Goal: Task Accomplishment & Management: Manage account settings

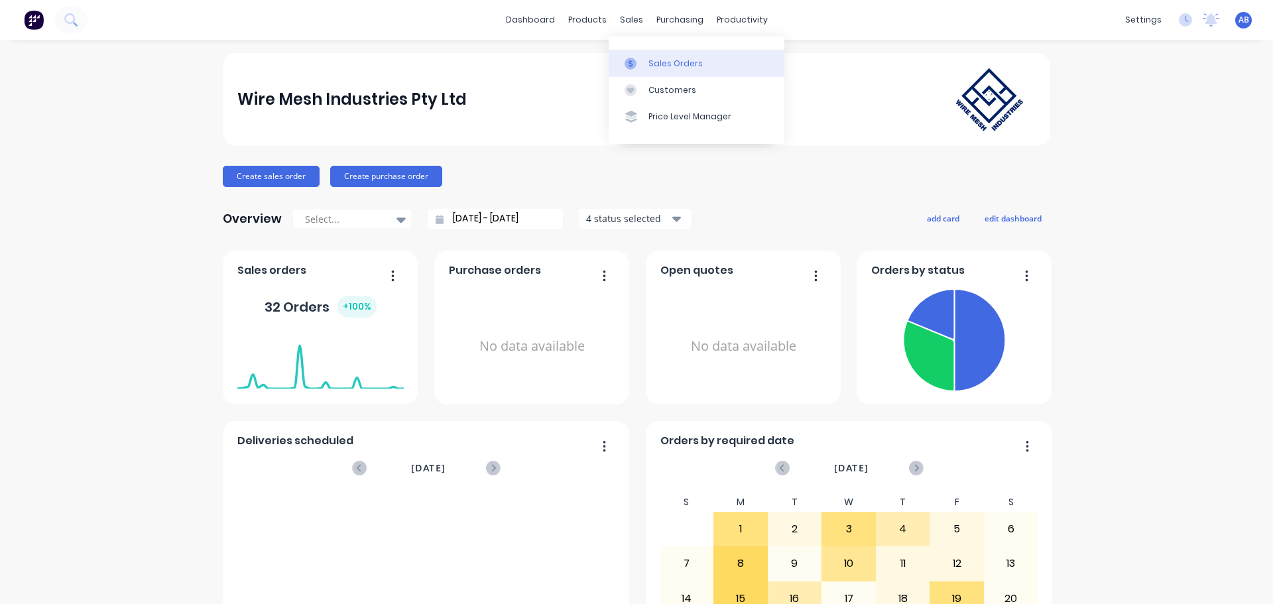
click at [658, 61] on div "Sales Orders" at bounding box center [675, 64] width 54 height 12
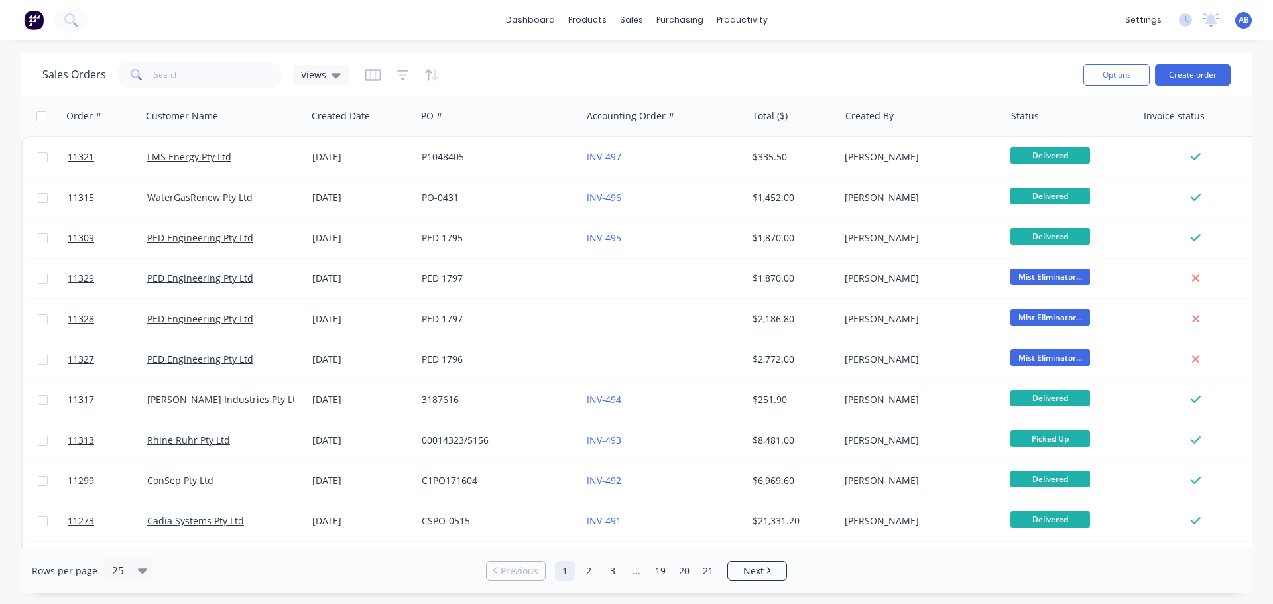
click at [144, 65] on span at bounding box center [135, 75] width 37 height 27
click at [185, 83] on input "text" at bounding box center [218, 75] width 129 height 27
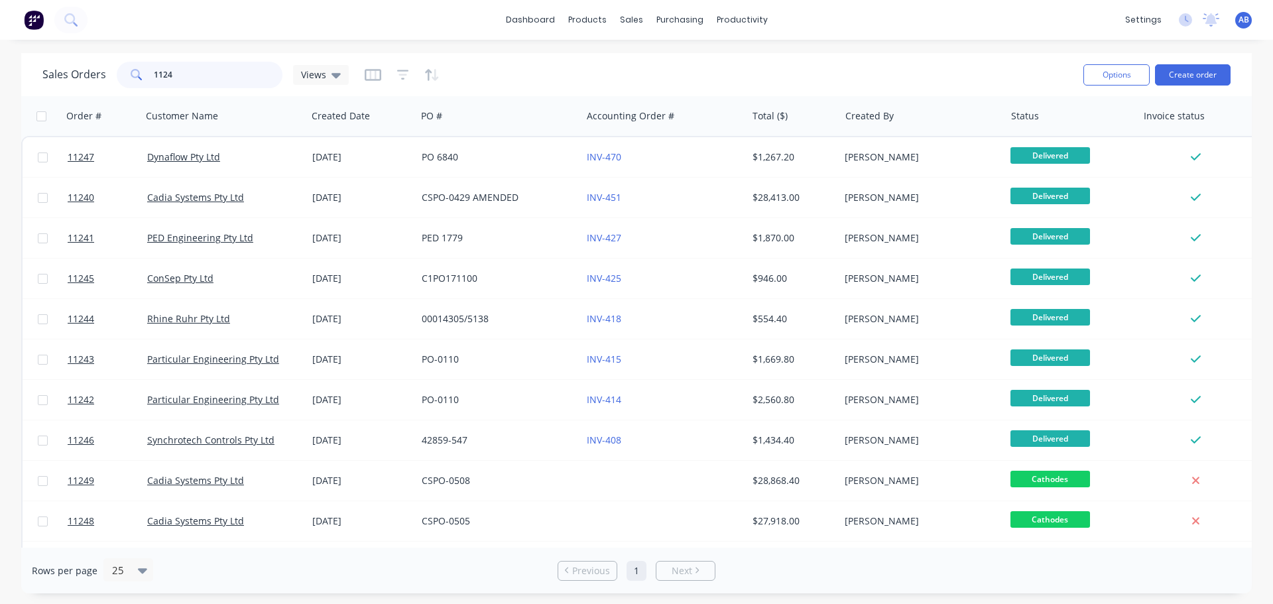
type input "11248"
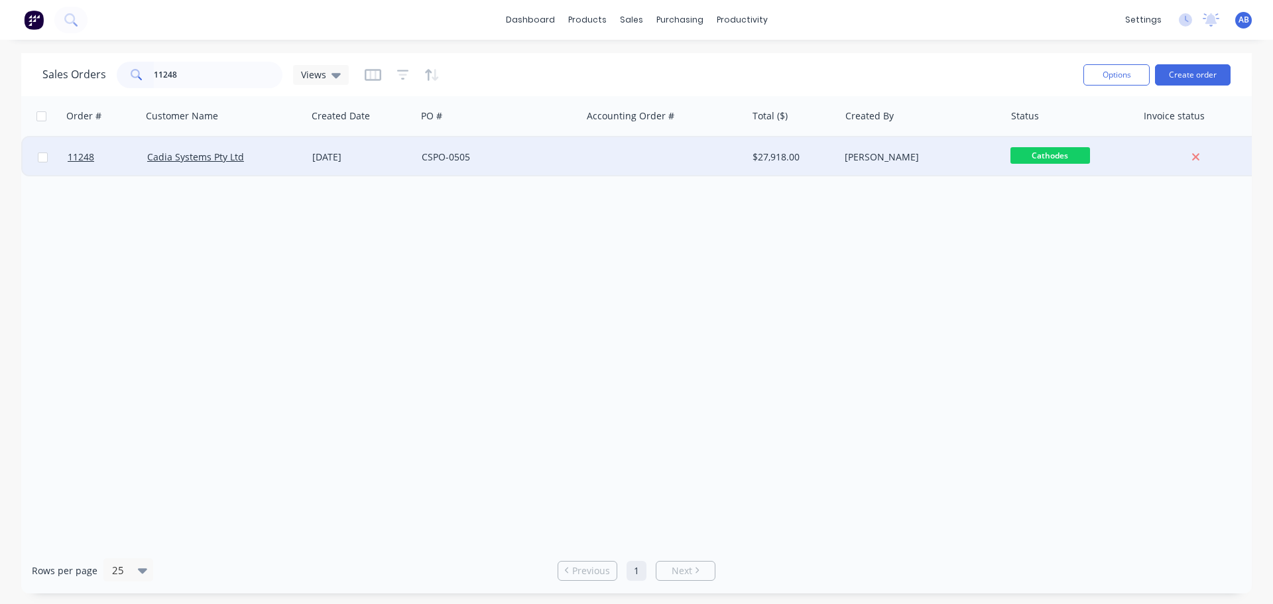
click at [630, 157] on div at bounding box center [663, 157] width 165 height 40
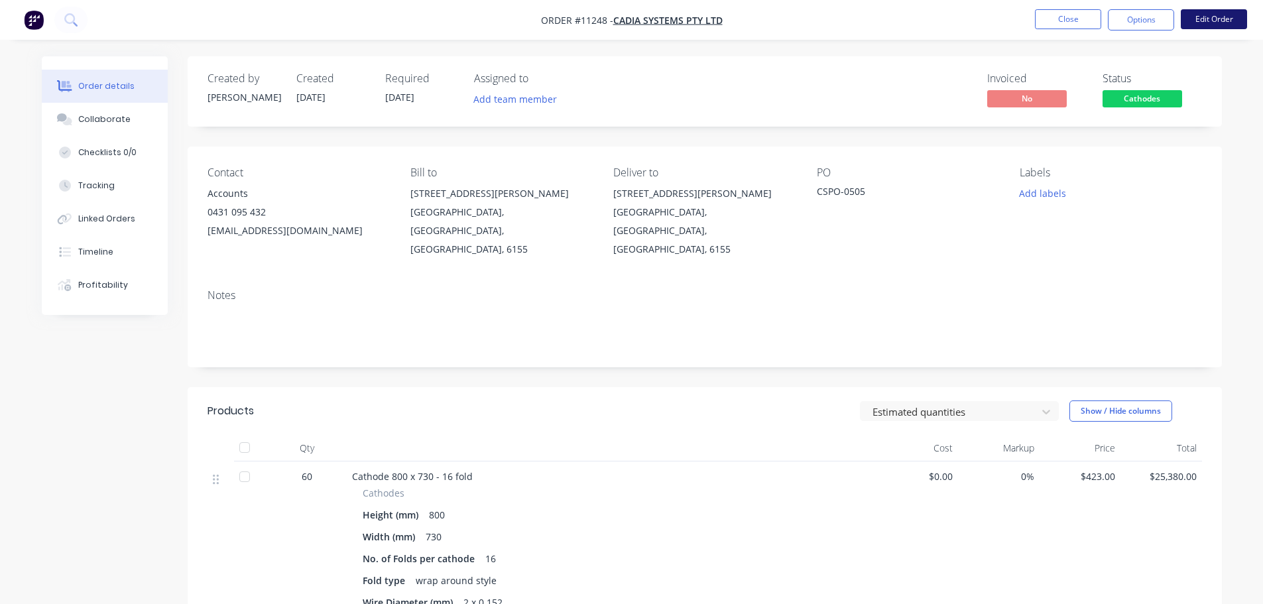
click at [1205, 18] on button "Edit Order" at bounding box center [1214, 19] width 66 height 20
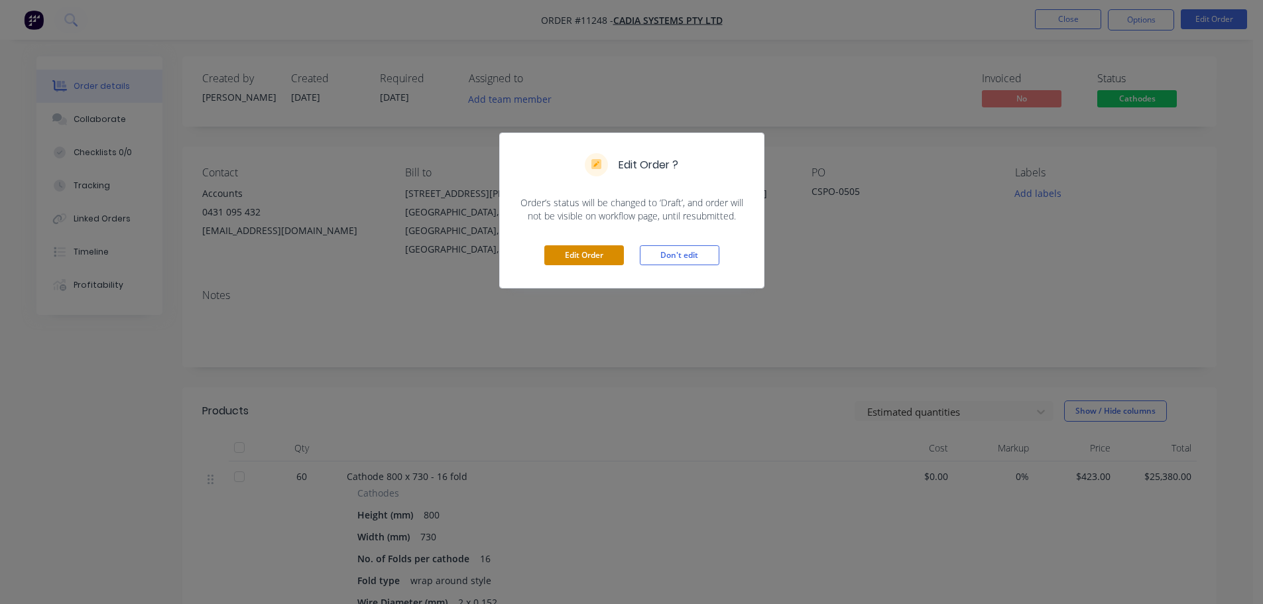
click at [605, 259] on button "Edit Order" at bounding box center [584, 255] width 80 height 20
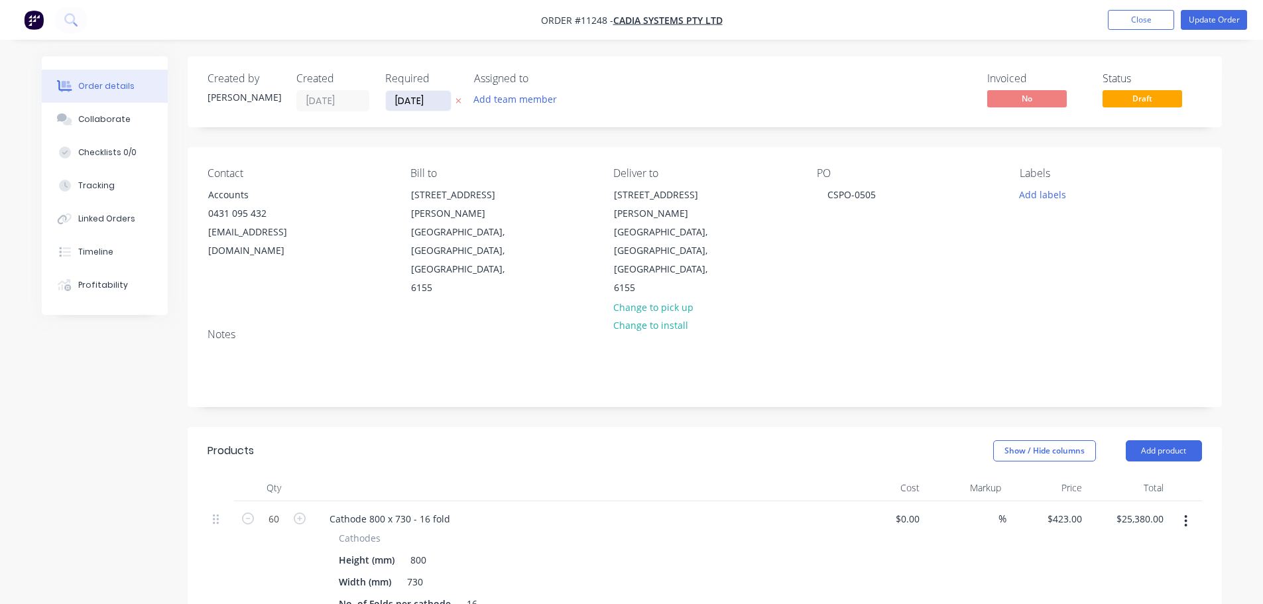
click at [427, 106] on input "[DATE]" at bounding box center [418, 101] width 65 height 20
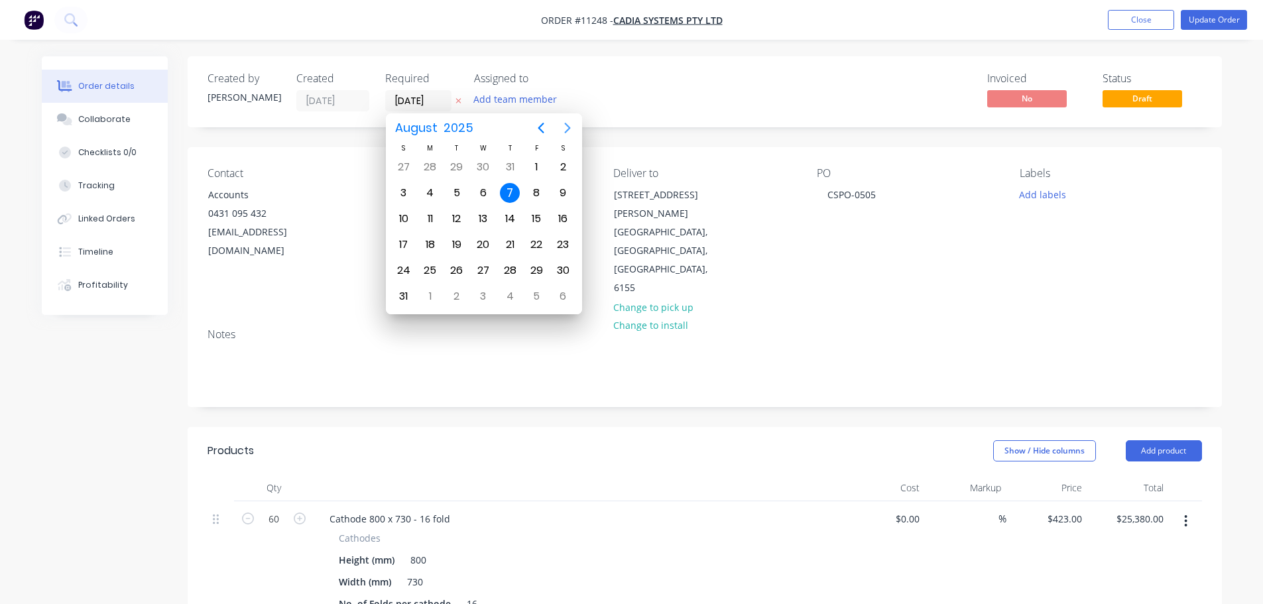
click at [572, 132] on icon "Next page" at bounding box center [568, 128] width 16 height 16
click at [485, 248] on div "24" at bounding box center [483, 245] width 20 height 20
type input "[DATE]"
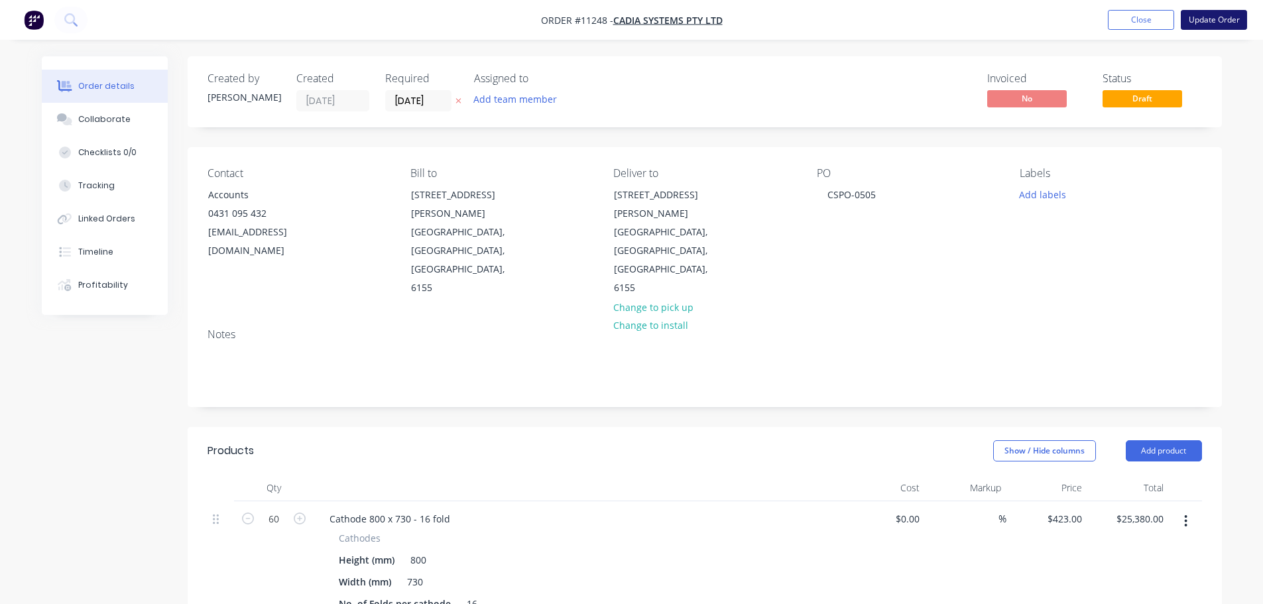
click at [1203, 24] on button "Update Order" at bounding box center [1214, 20] width 66 height 20
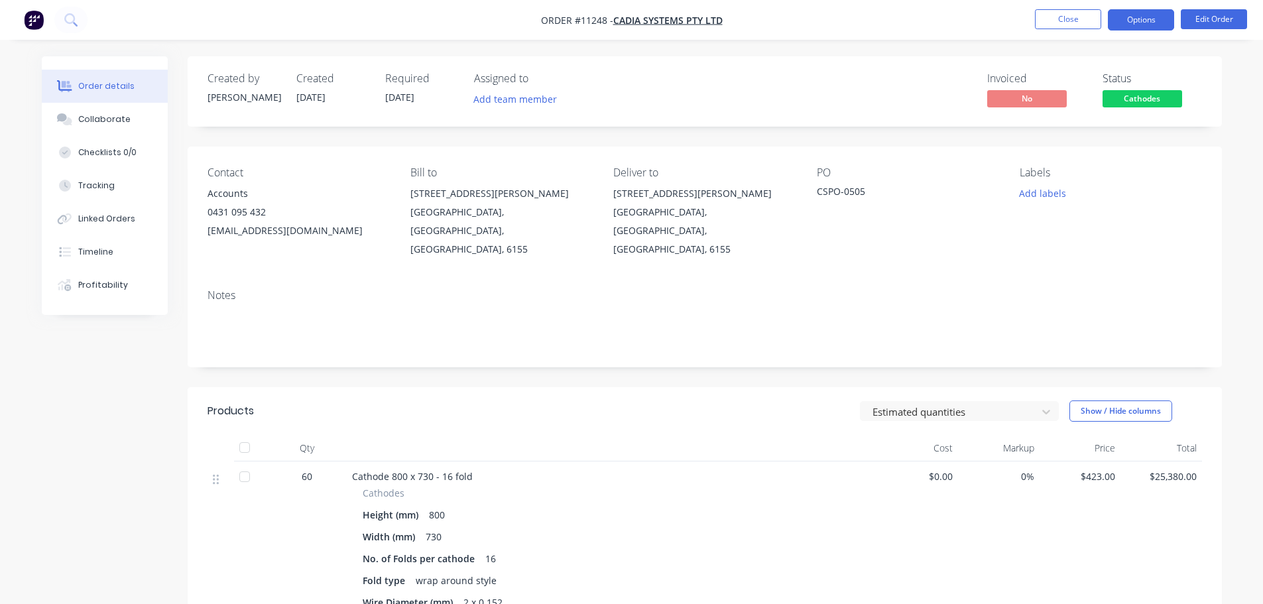
click at [1148, 16] on button "Options" at bounding box center [1141, 19] width 66 height 21
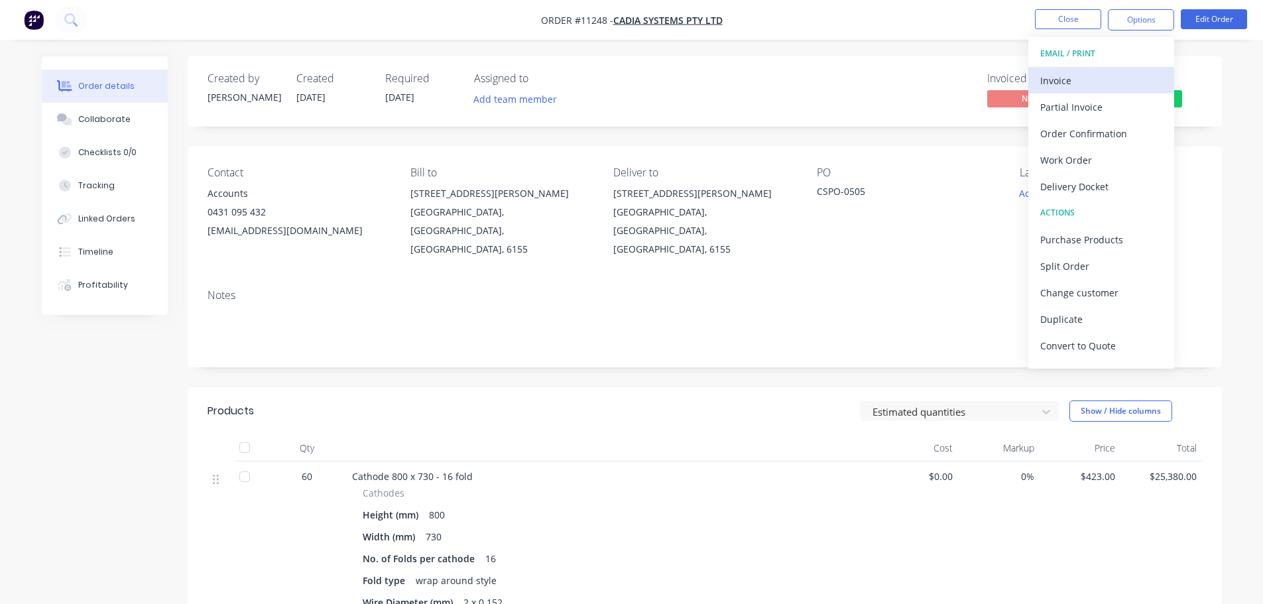
click at [1095, 82] on div "Invoice" at bounding box center [1101, 80] width 122 height 19
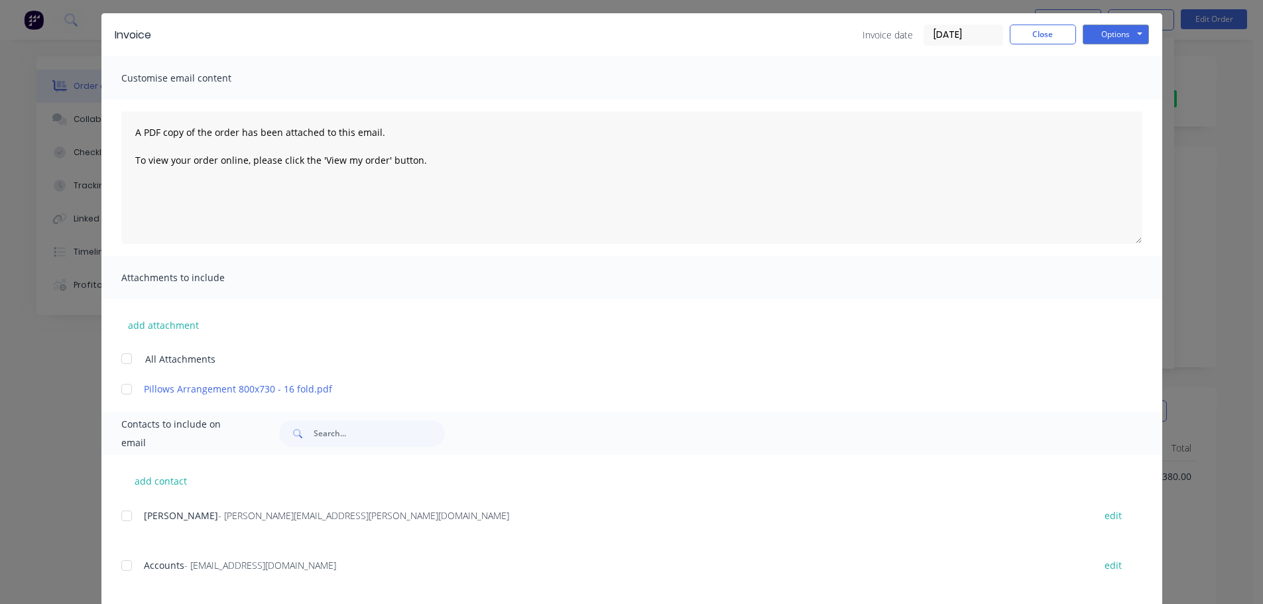
scroll to position [60, 0]
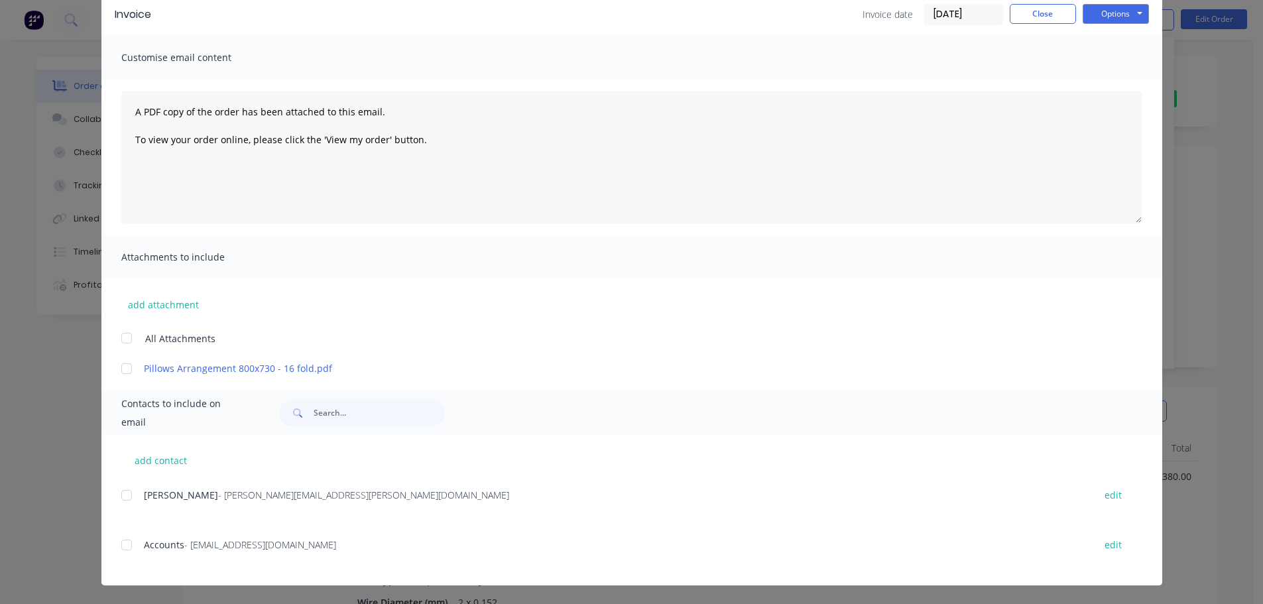
click at [119, 545] on div at bounding box center [126, 545] width 27 height 27
click at [1125, 13] on button "Options" at bounding box center [1116, 14] width 66 height 20
click at [1115, 79] on button "Email" at bounding box center [1125, 81] width 85 height 22
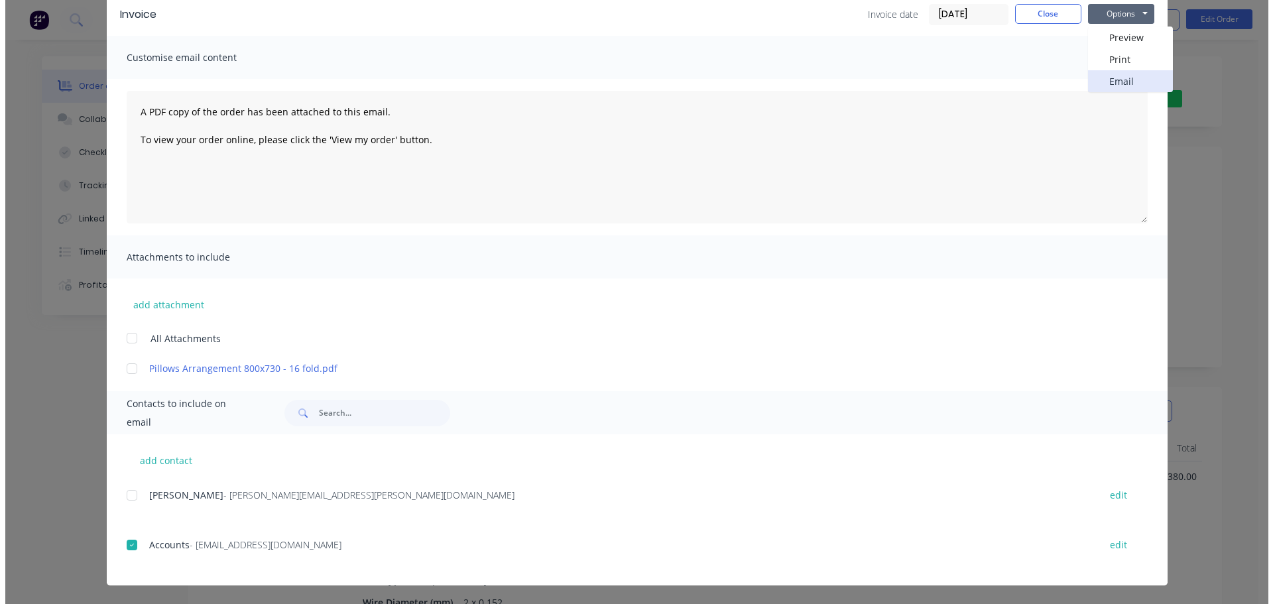
scroll to position [0, 0]
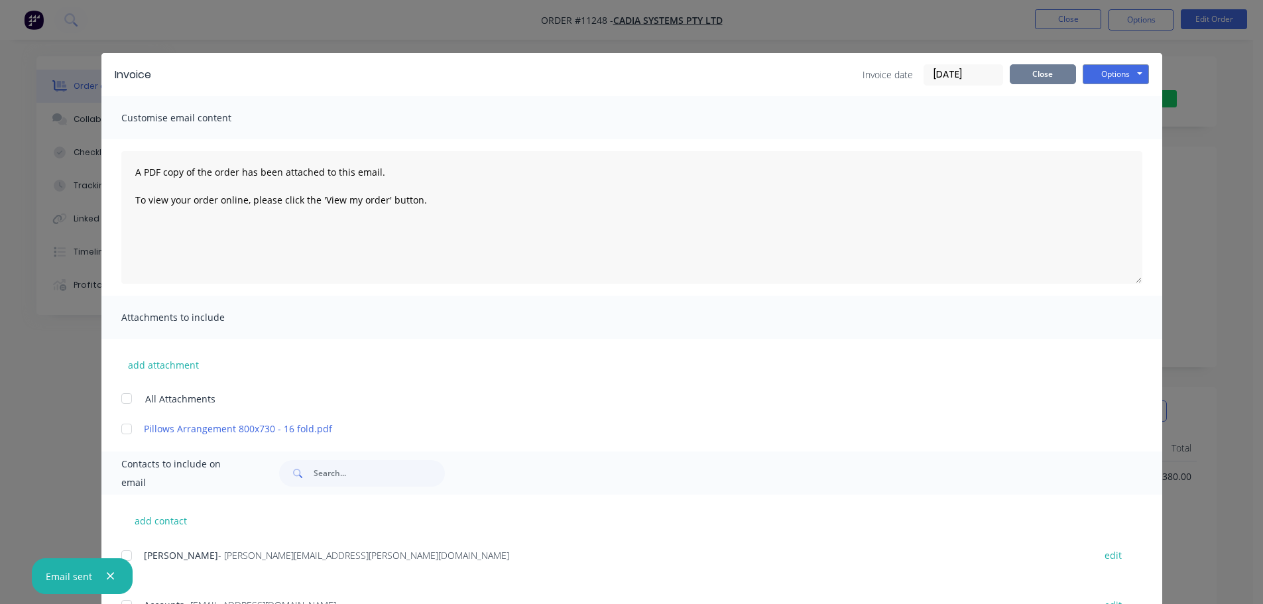
click at [1028, 75] on button "Close" at bounding box center [1043, 74] width 66 height 20
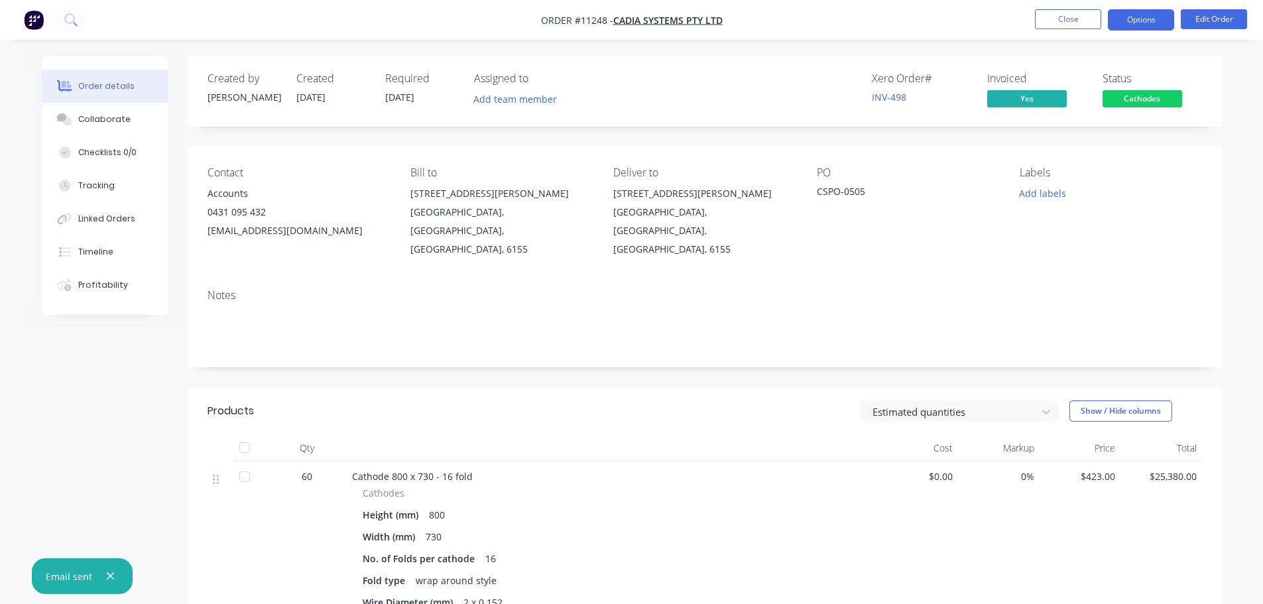
click at [1128, 17] on button "Options" at bounding box center [1141, 19] width 66 height 21
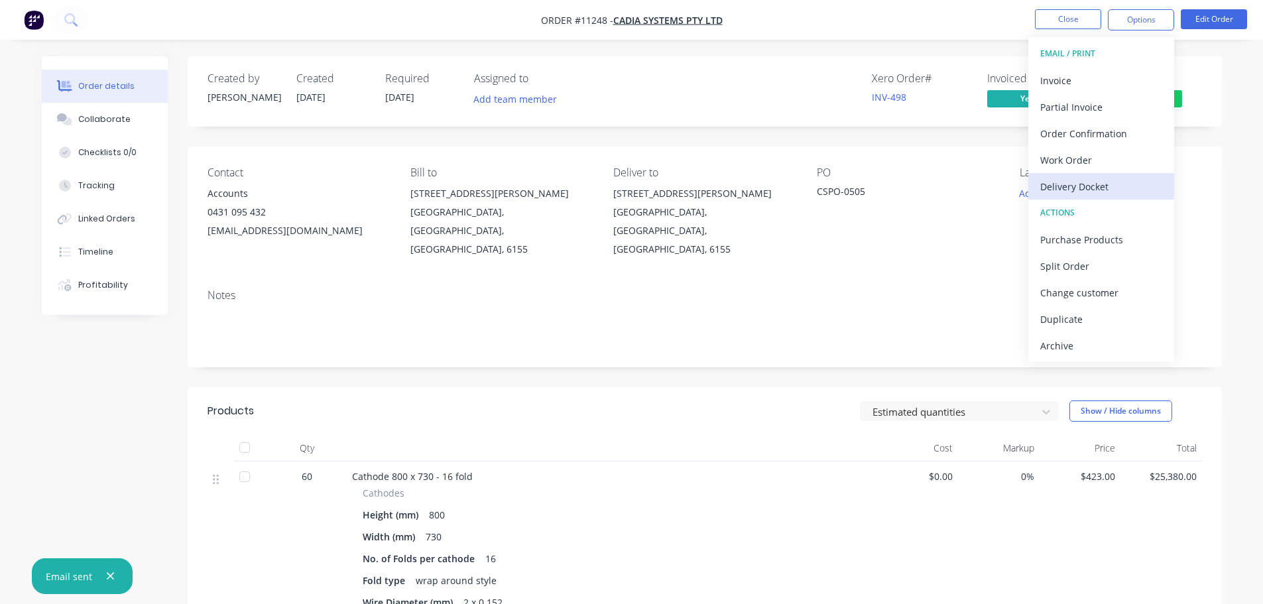
click at [1080, 188] on div "Delivery Docket" at bounding box center [1101, 186] width 122 height 19
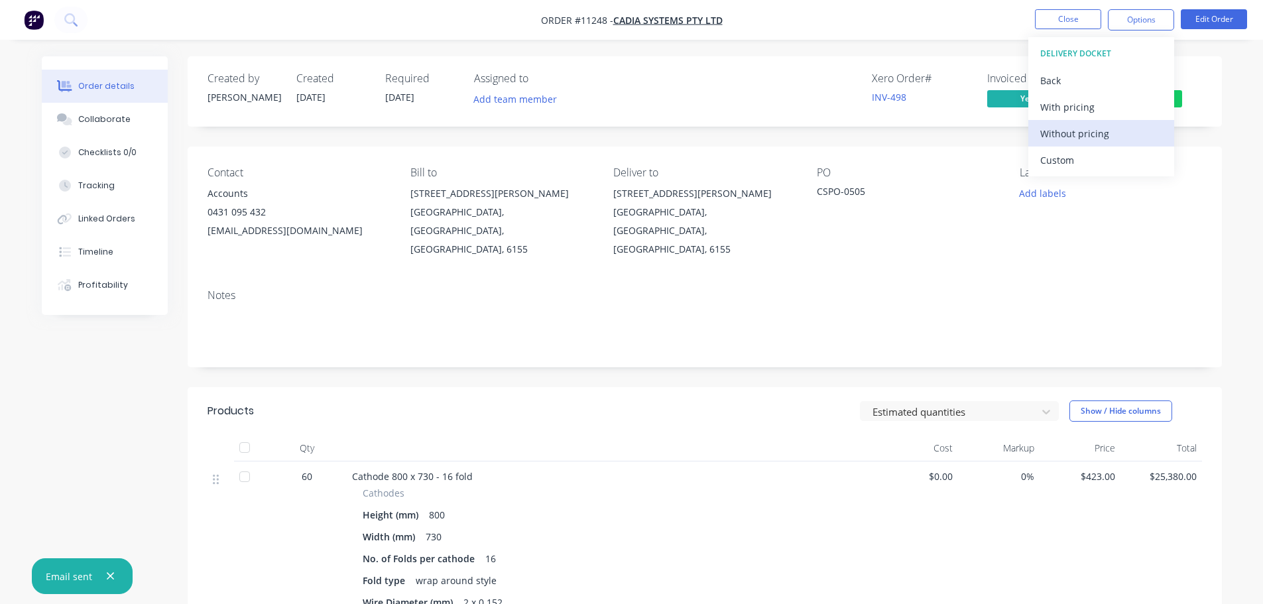
click at [1069, 131] on div "Without pricing" at bounding box center [1101, 133] width 122 height 19
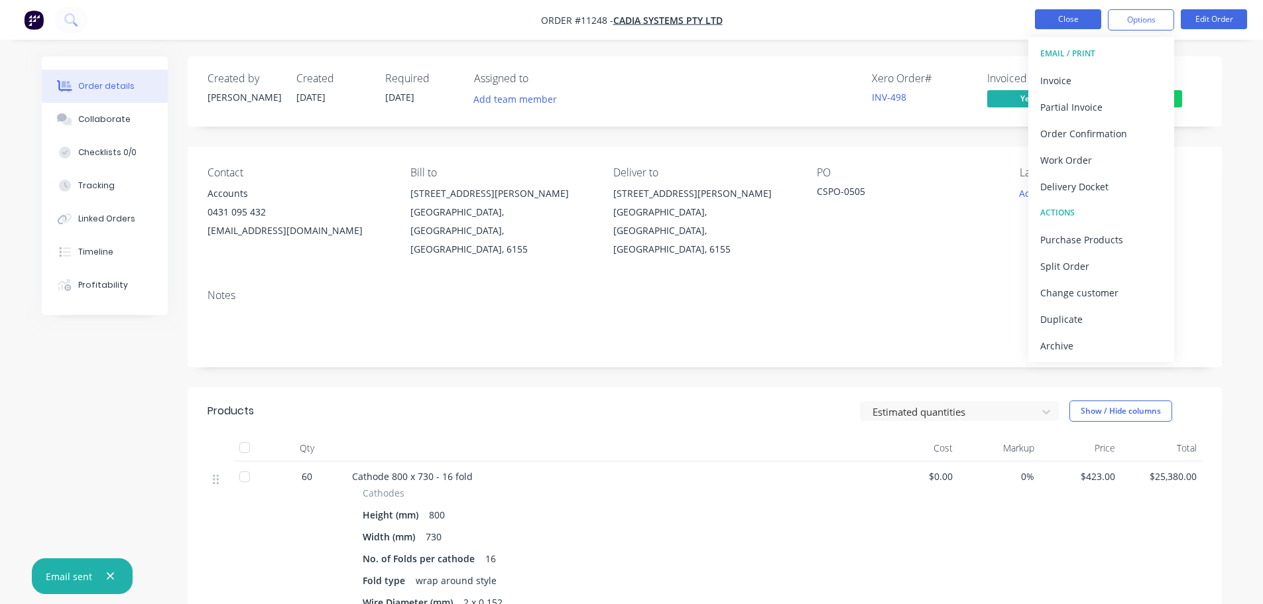
click at [1054, 17] on button "Close" at bounding box center [1068, 19] width 66 height 20
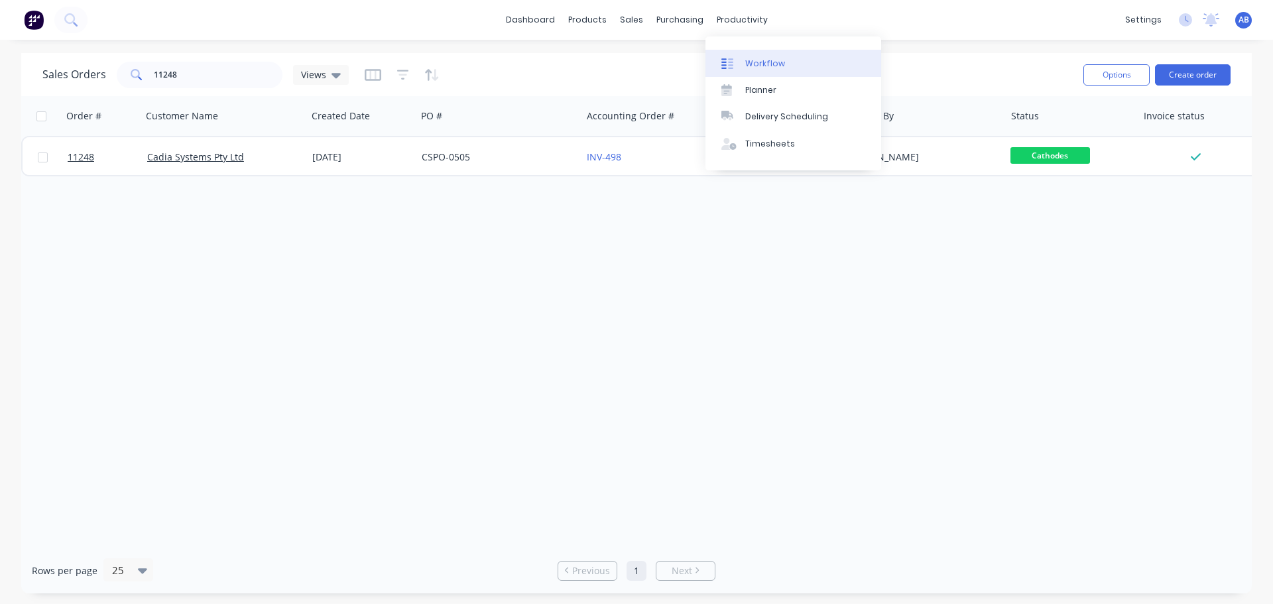
click at [748, 58] on div "Workflow" at bounding box center [765, 64] width 40 height 12
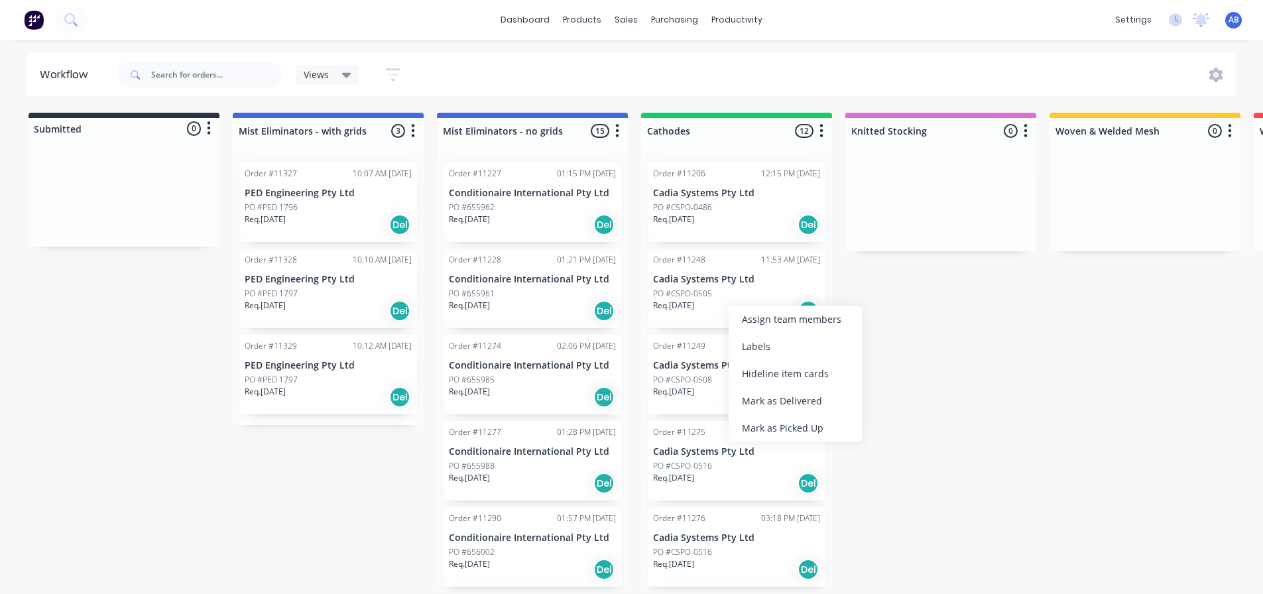
click at [774, 397] on div "Mark as Delivered" at bounding box center [795, 400] width 133 height 27
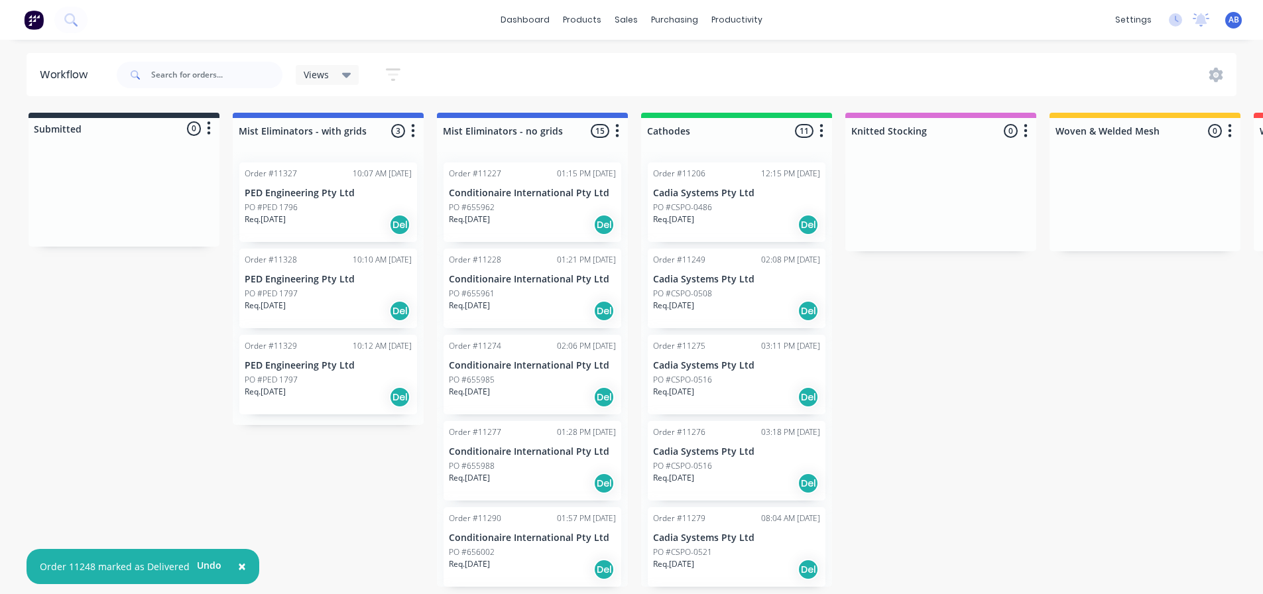
click at [26, 17] on img at bounding box center [34, 20] width 20 height 20
